Goal: Task Accomplishment & Management: Manage account settings

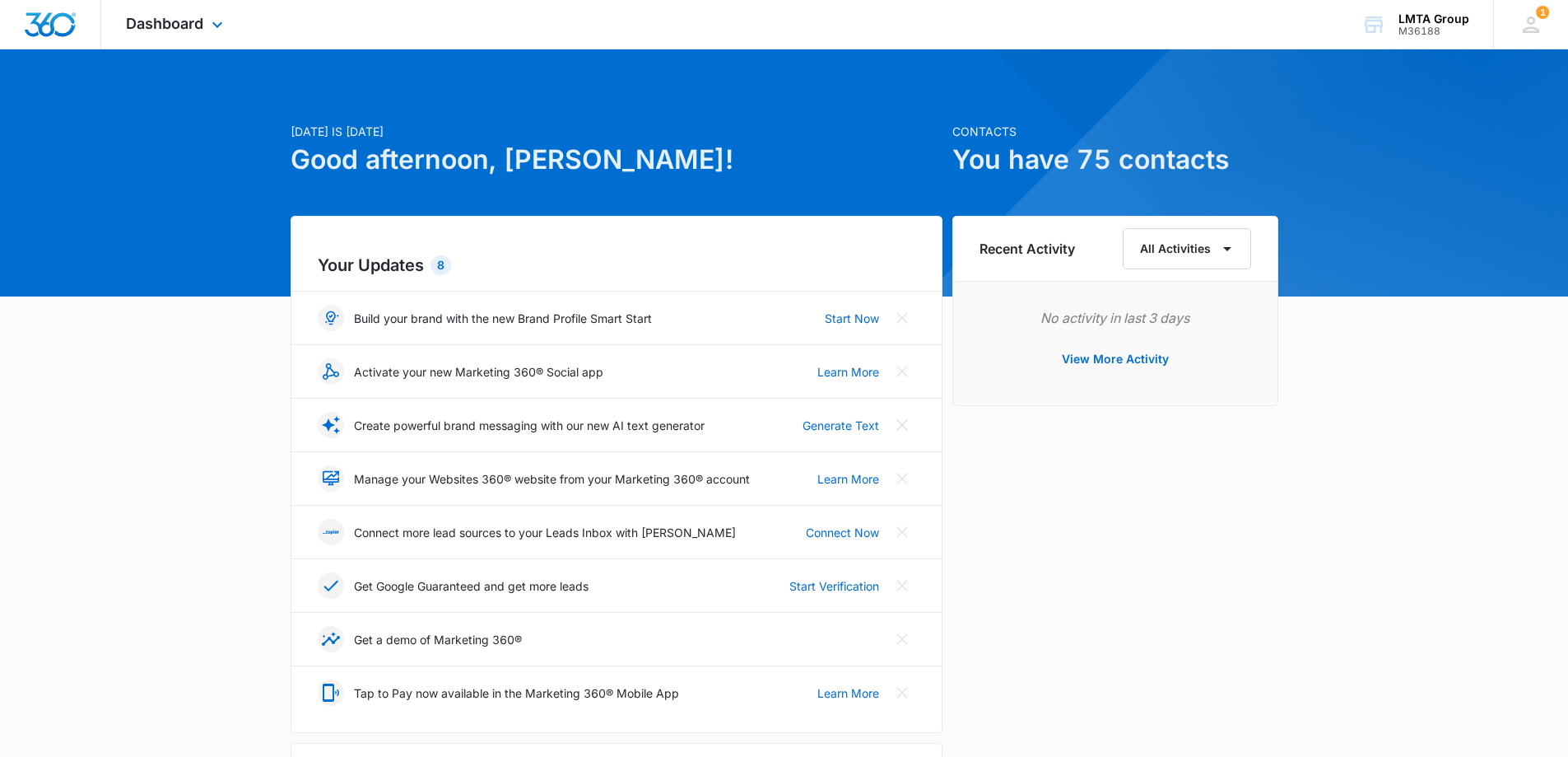
click at [165, 37] on div "Dashboard Apps Reputation Websites Forms CRM Email Social Shop Payments POS Con…" at bounding box center [177, 24] width 151 height 49
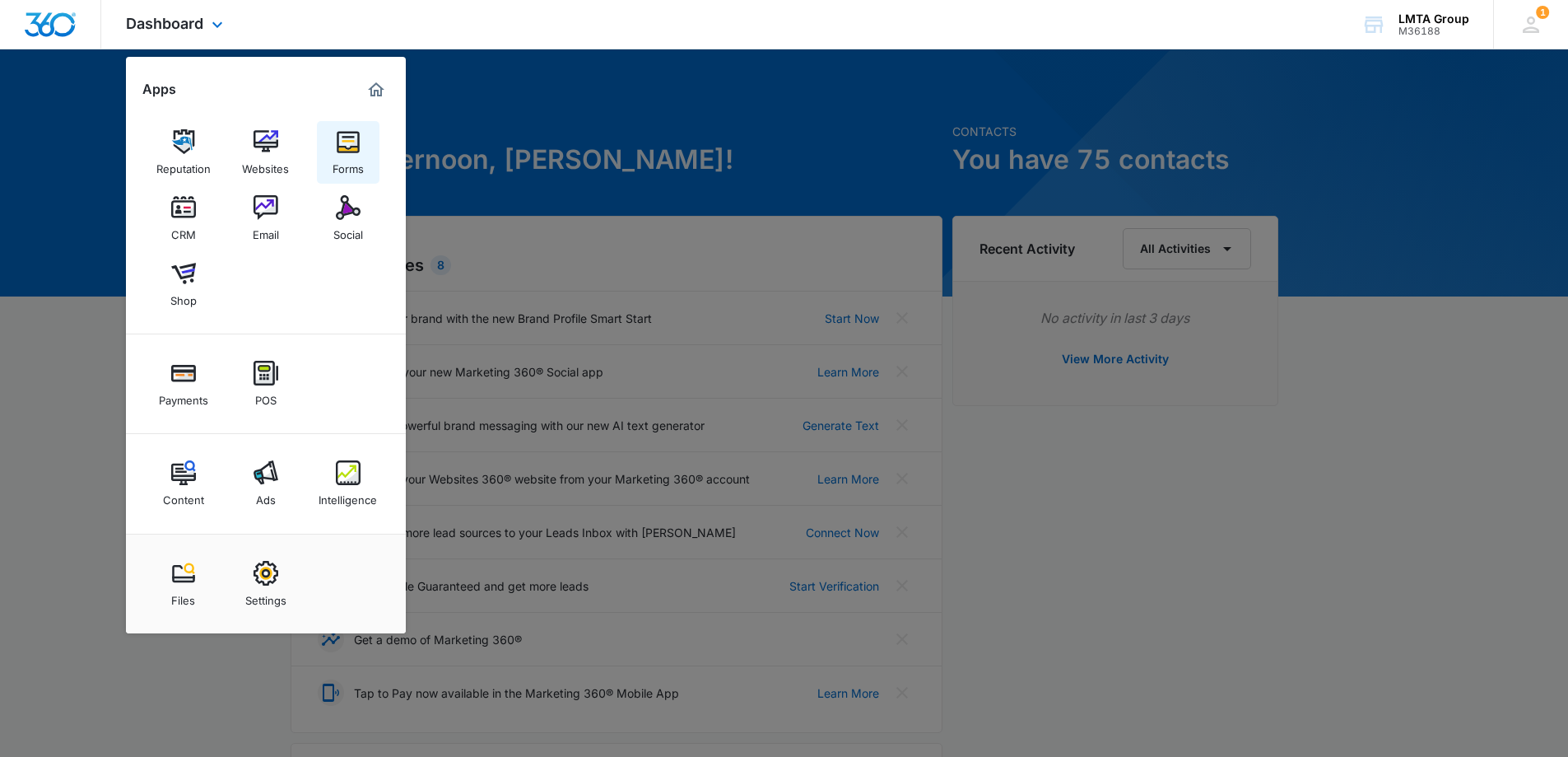
click at [352, 164] on div "Forms" at bounding box center [348, 165] width 31 height 21
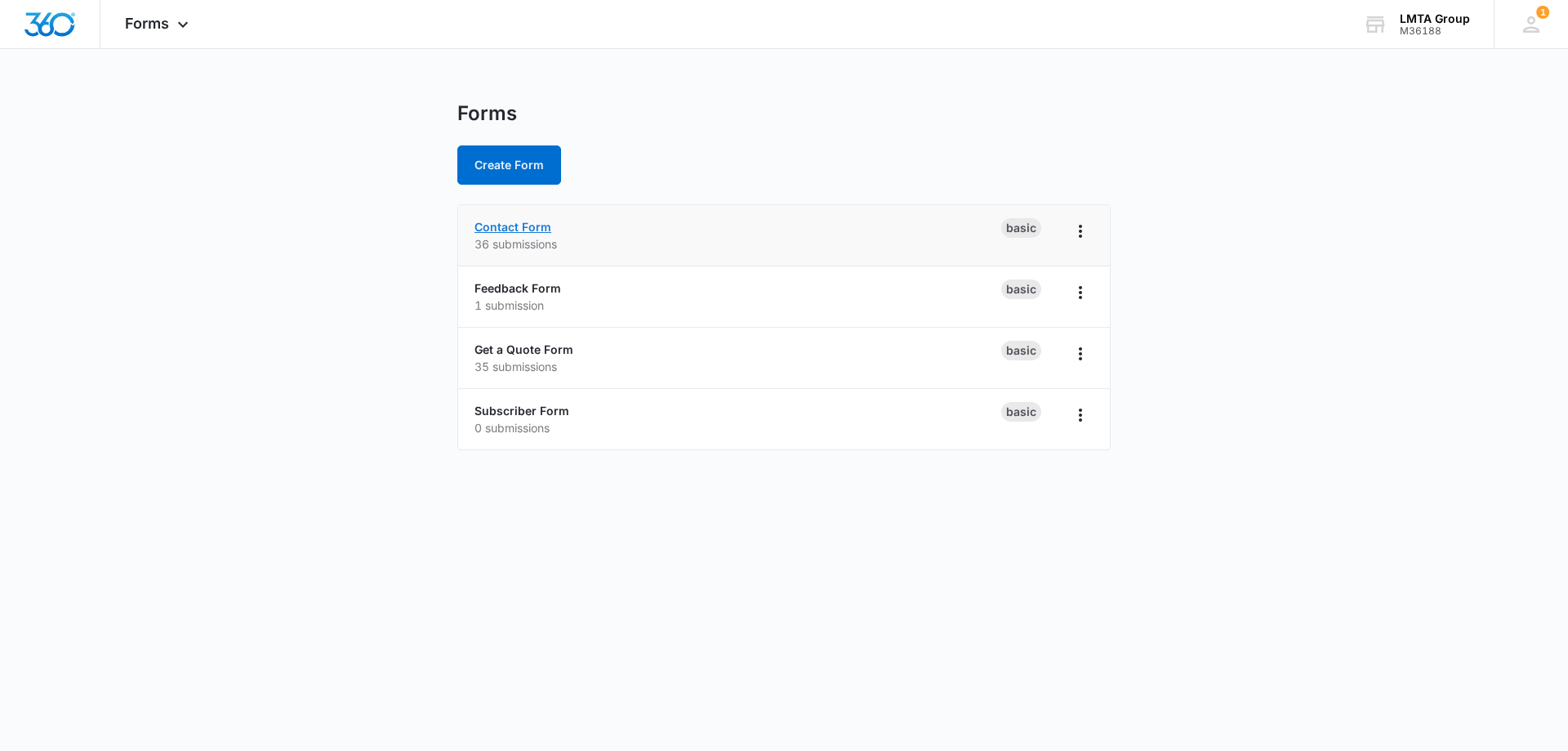
click at [529, 228] on link "Contact Form" at bounding box center [513, 226] width 77 height 14
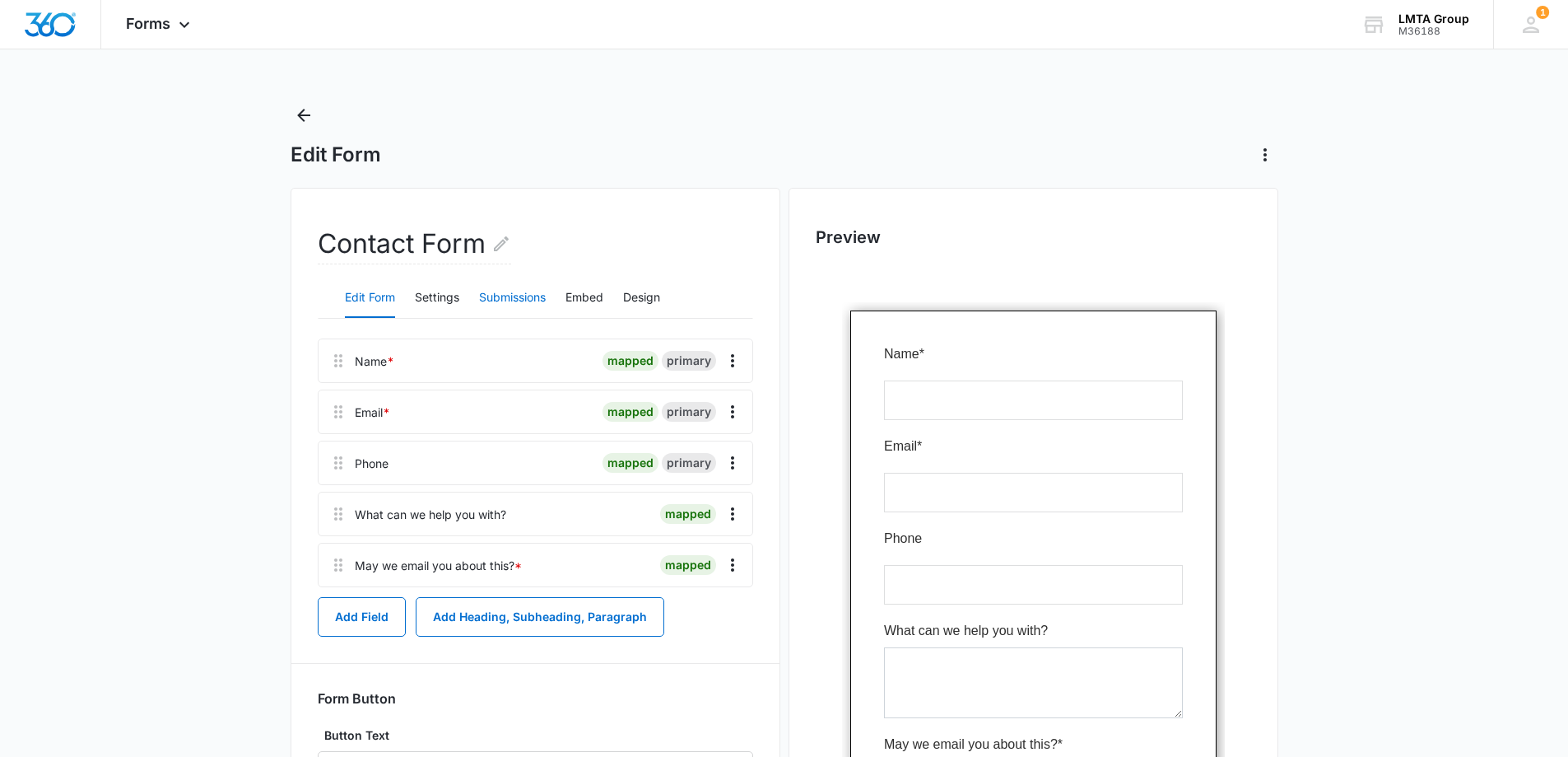
click at [511, 288] on button "Submissions" at bounding box center [512, 298] width 67 height 40
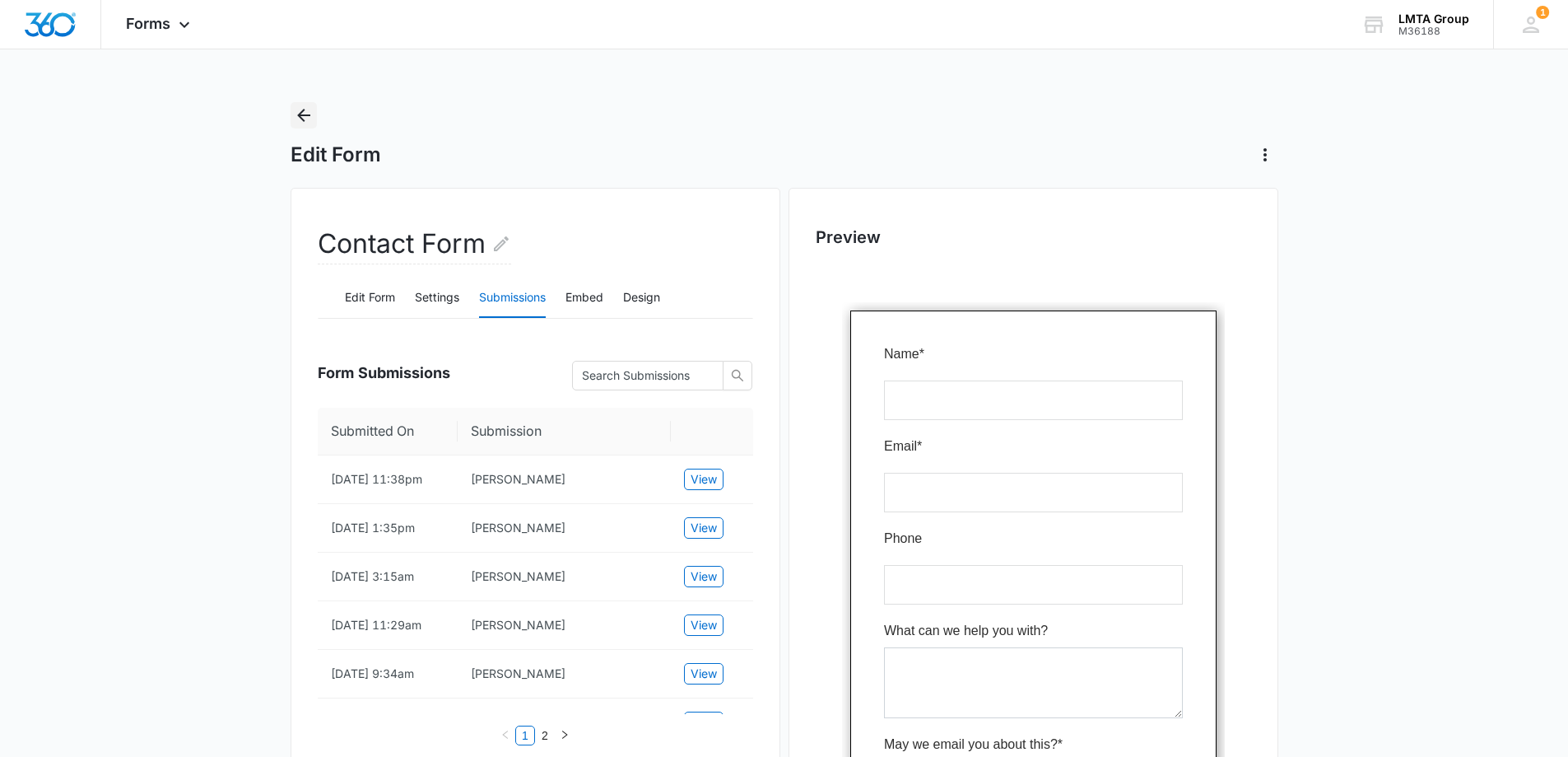
click at [305, 121] on icon "Back" at bounding box center [304, 116] width 20 height 20
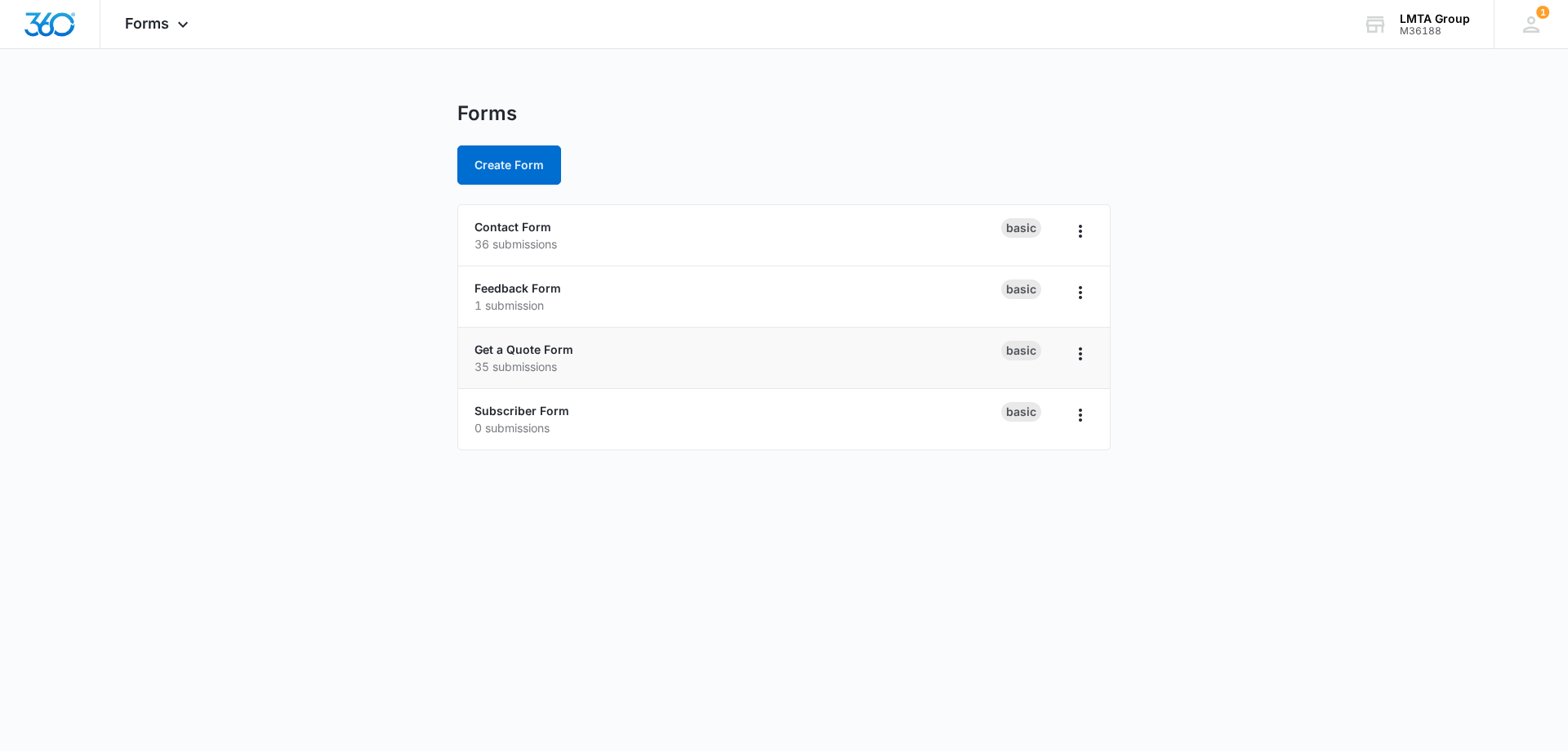
click at [572, 367] on p "35 submissions" at bounding box center [738, 366] width 526 height 17
click at [536, 352] on link "Get a Quote Form" at bounding box center [524, 349] width 99 height 14
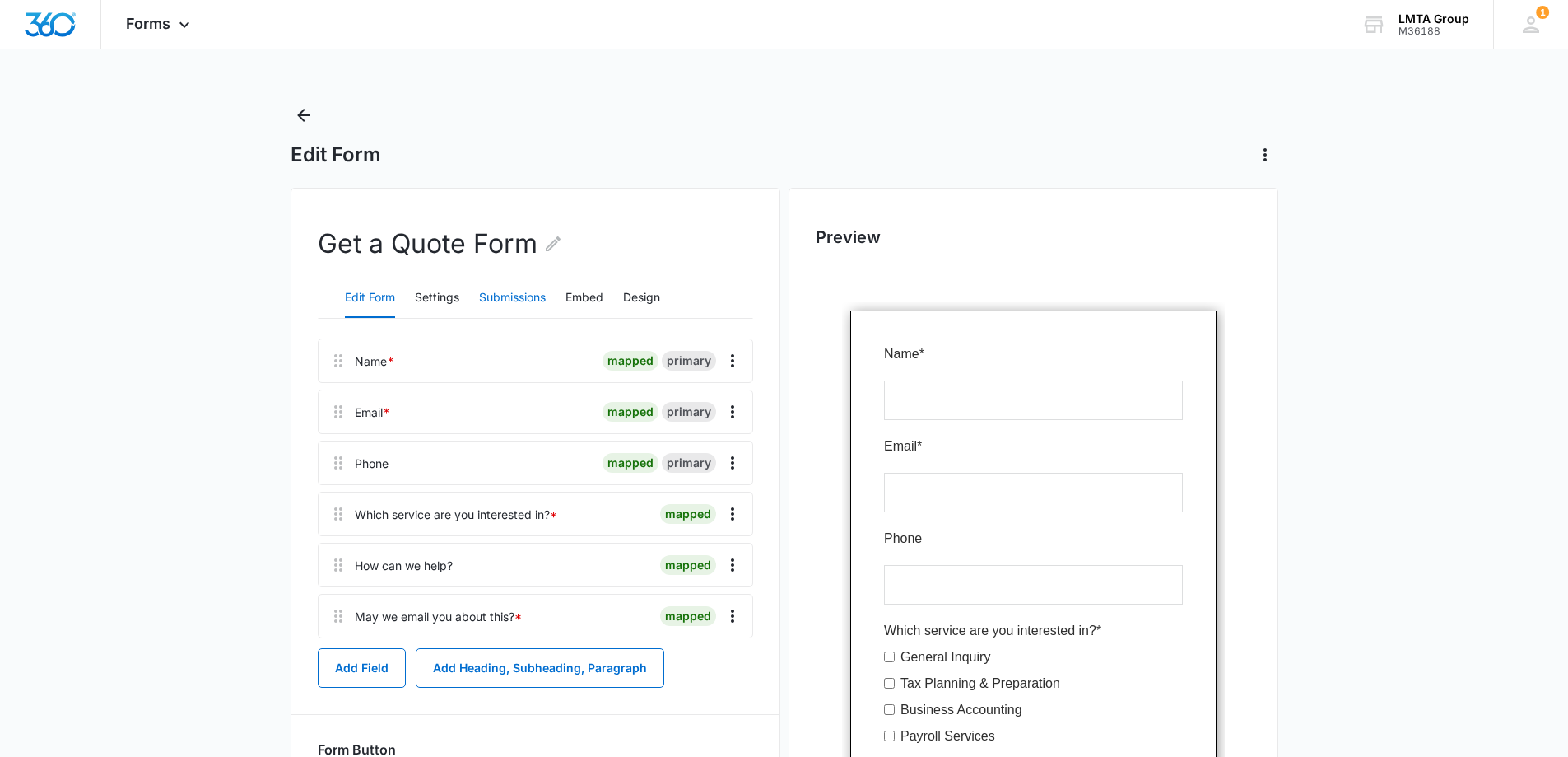
click at [518, 291] on button "Submissions" at bounding box center [512, 298] width 67 height 40
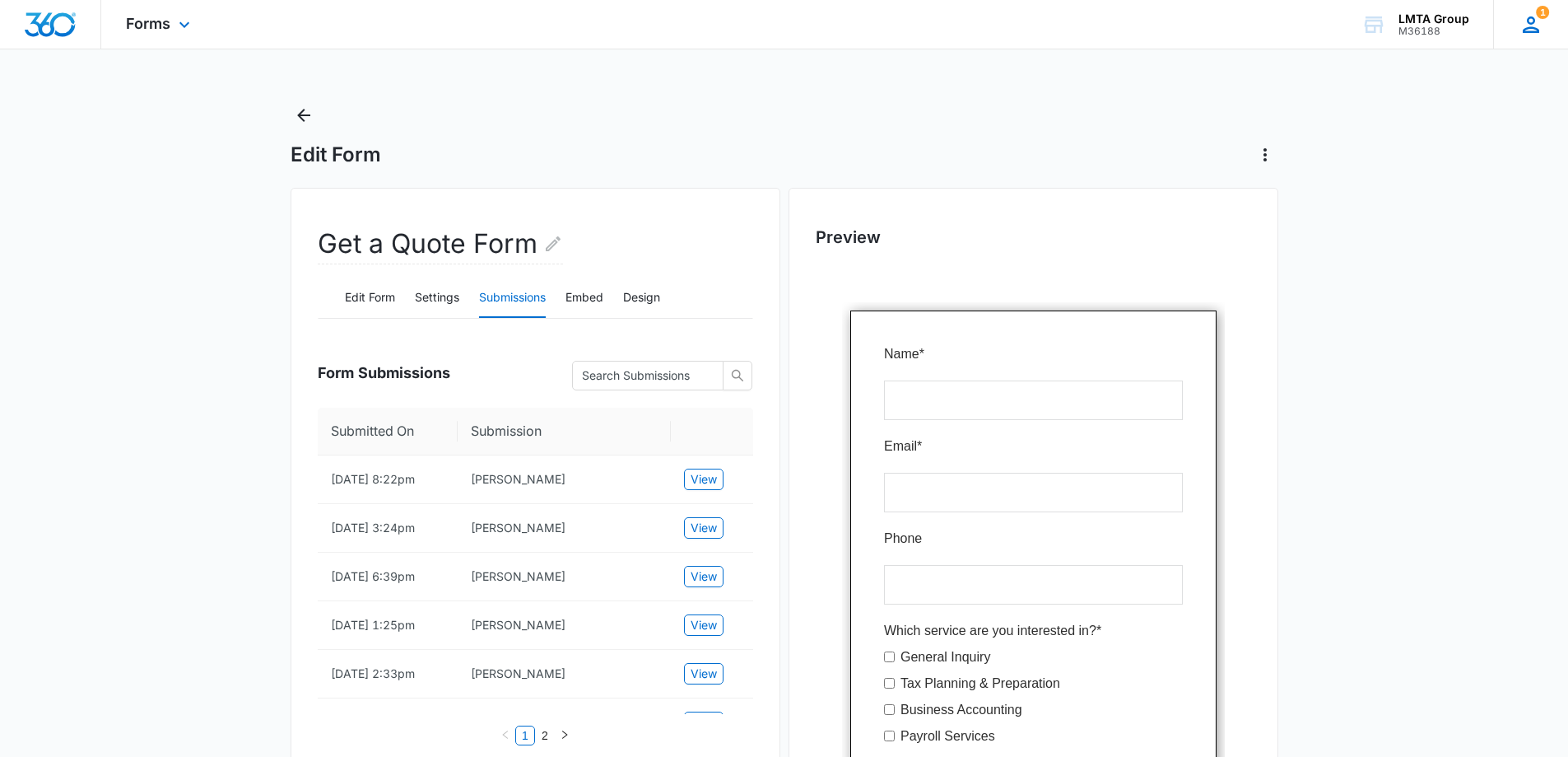
click at [1527, 31] on icon at bounding box center [1531, 25] width 17 height 17
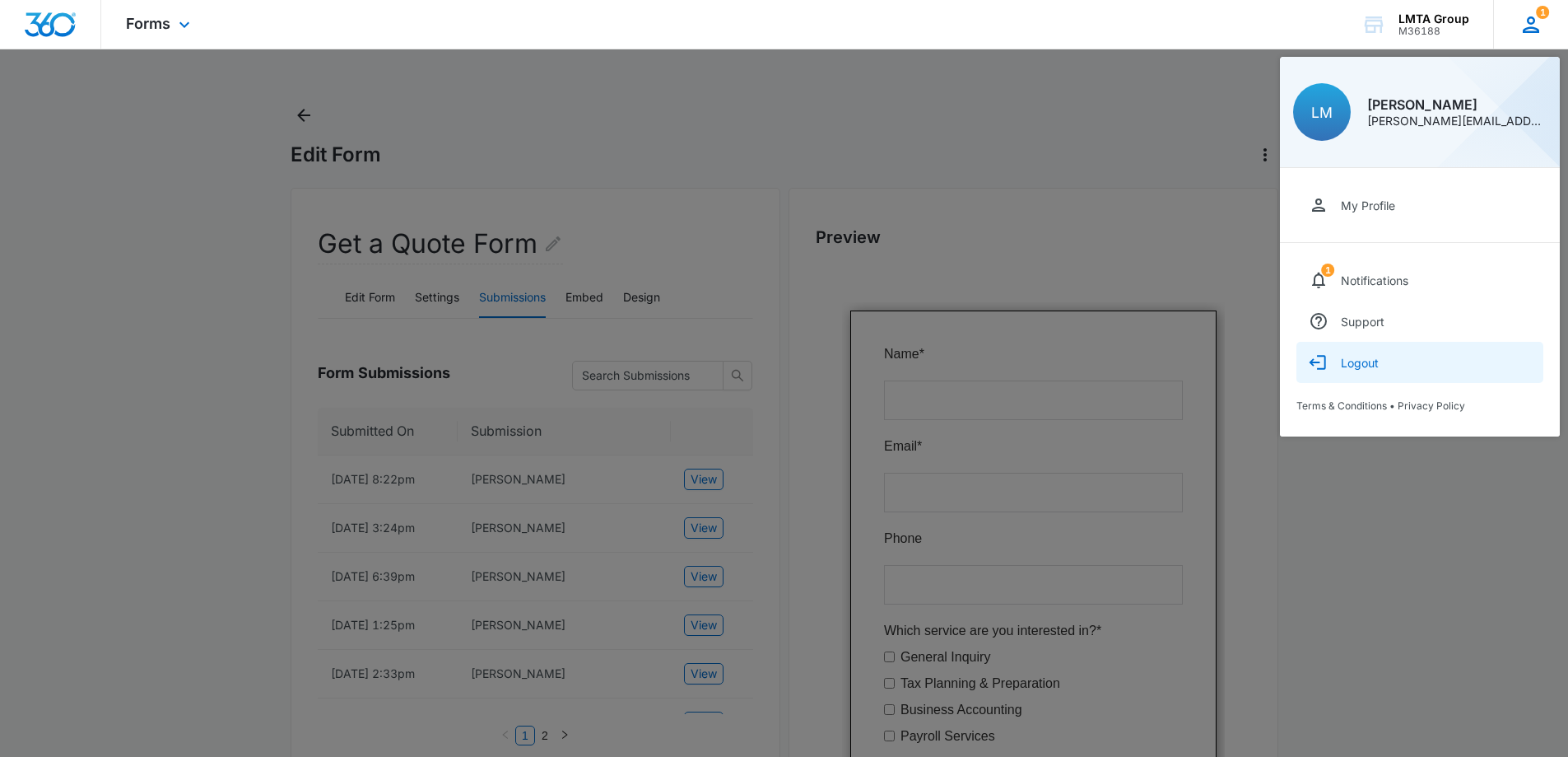
click at [1367, 366] on div "Logout" at bounding box center [1360, 362] width 38 height 14
